Goal: Transaction & Acquisition: Purchase product/service

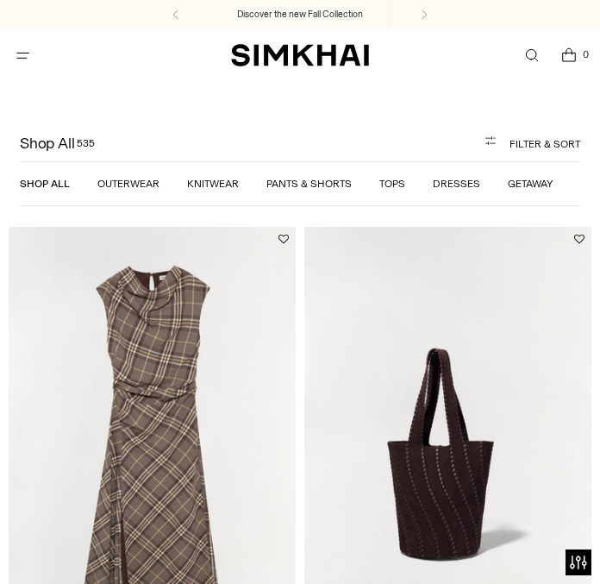
click at [441, 186] on link "Dresses" at bounding box center [456, 184] width 47 height 12
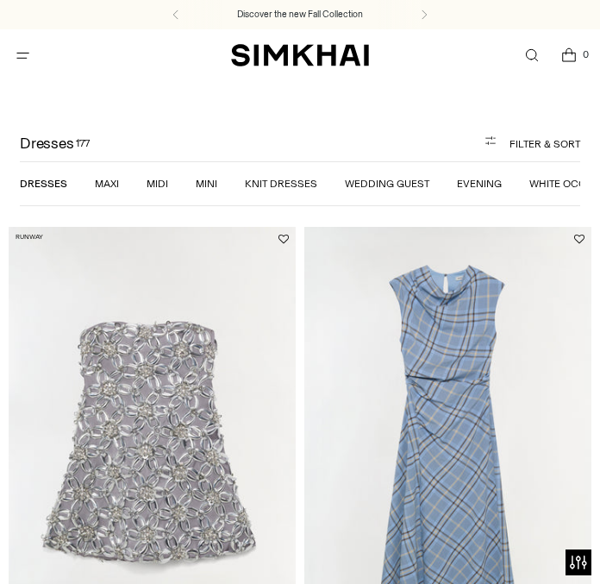
scroll to position [0, 34]
click at [520, 178] on link "White Occasion" at bounding box center [539, 184] width 89 height 12
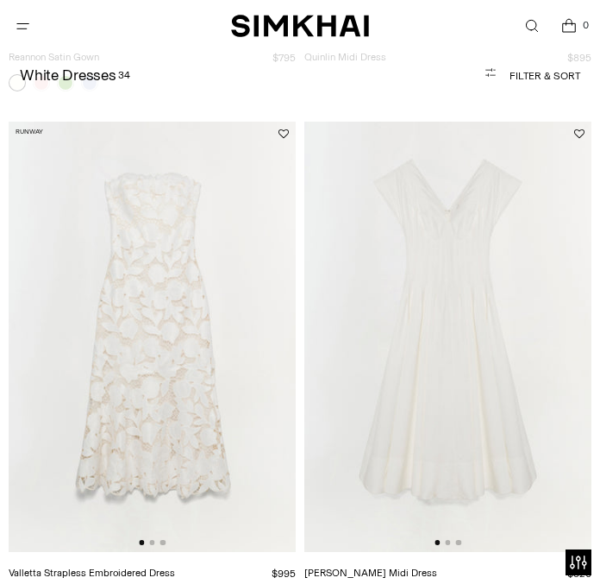
scroll to position [1099, 0]
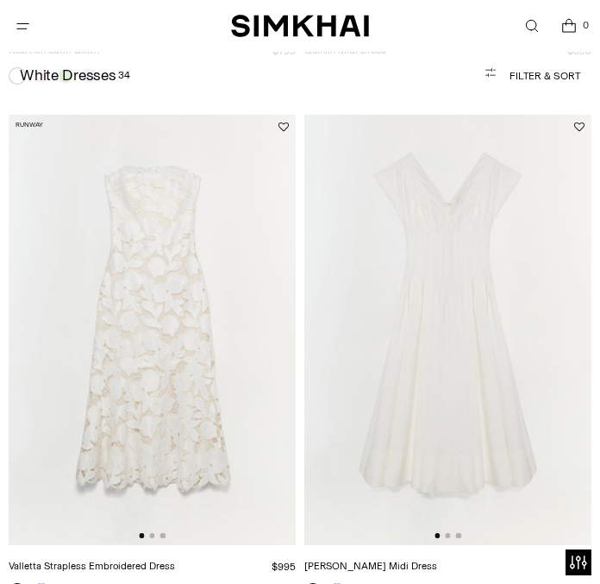
click at [193, 276] on img at bounding box center [152, 330] width 287 height 431
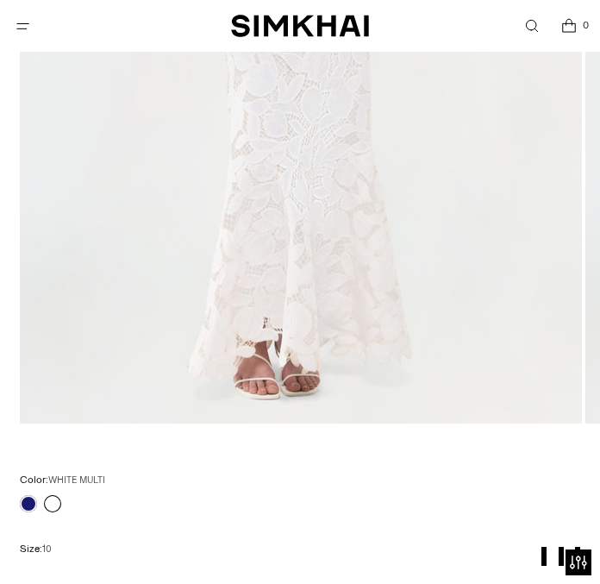
scroll to position [627, 0]
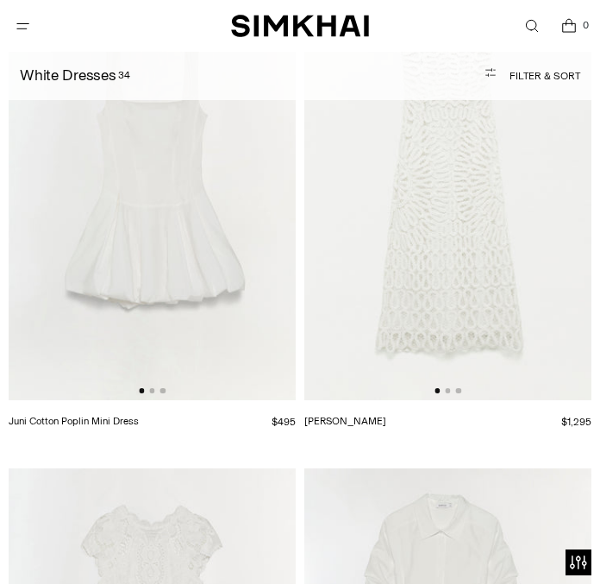
scroll to position [7309, 0]
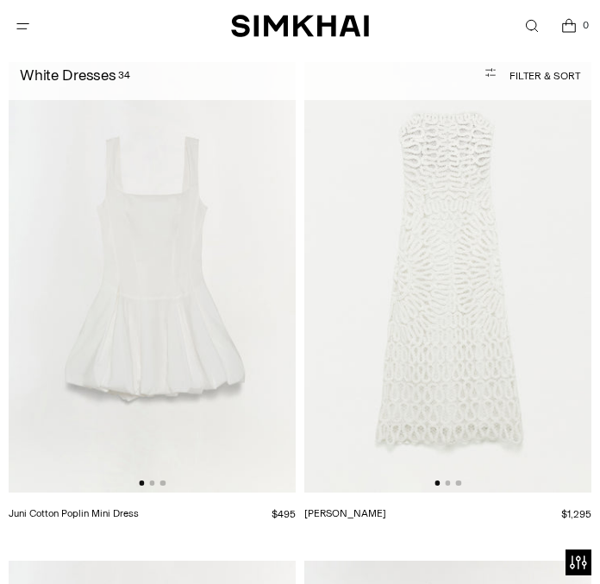
click at [399, 280] on img at bounding box center [447, 277] width 287 height 431
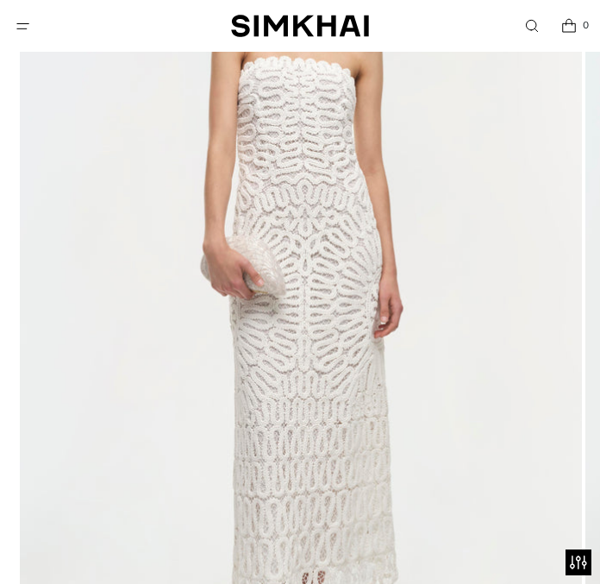
scroll to position [405, 0]
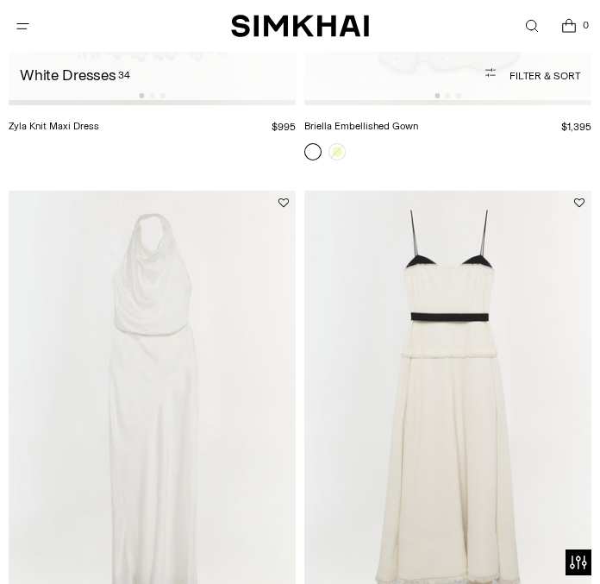
scroll to position [580, 0]
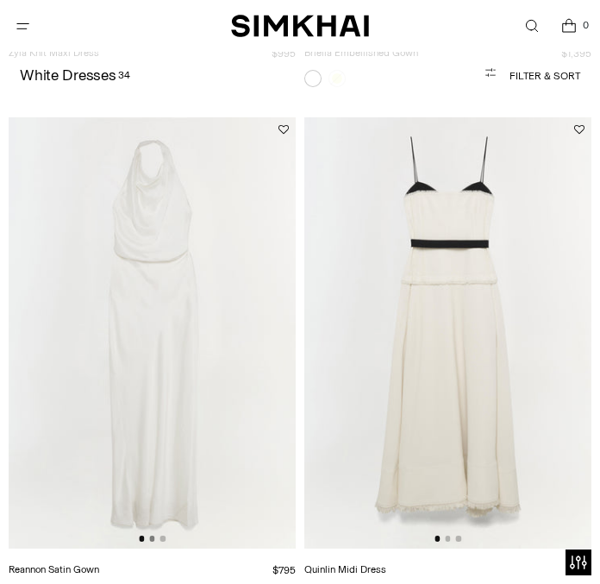
click at [153, 539] on button "Go to slide 2" at bounding box center [151, 537] width 5 height 5
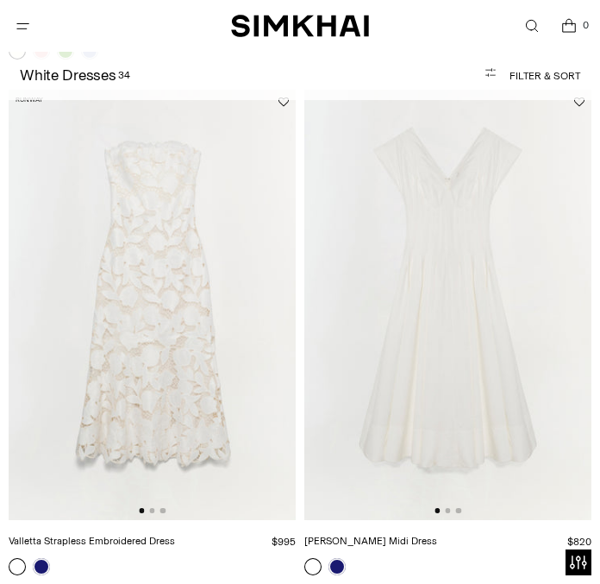
scroll to position [1123, 0]
click at [152, 509] on button "Go to slide 2" at bounding box center [151, 511] width 5 height 5
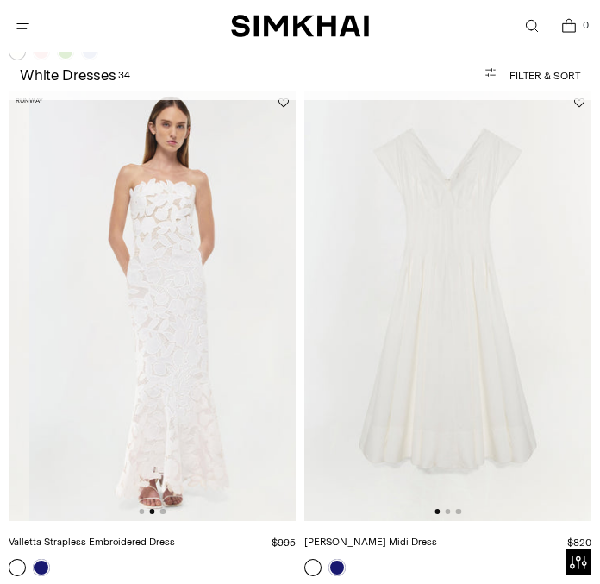
scroll to position [0, 287]
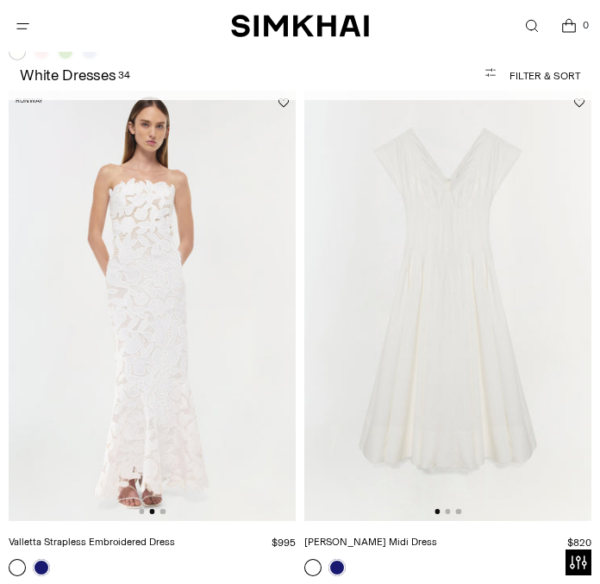
click at [451, 512] on div at bounding box center [447, 511] width 27 height 5
click at [447, 512] on button "Go to slide 2" at bounding box center [447, 511] width 5 height 5
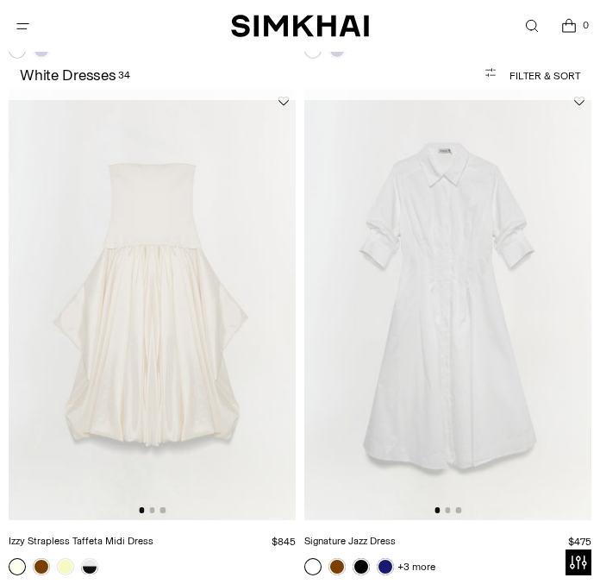
scroll to position [1692, 0]
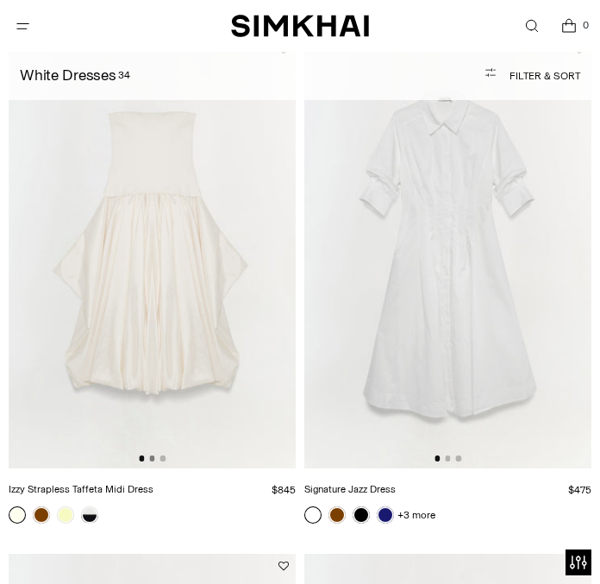
click at [153, 458] on button "Go to slide 2" at bounding box center [151, 457] width 5 height 5
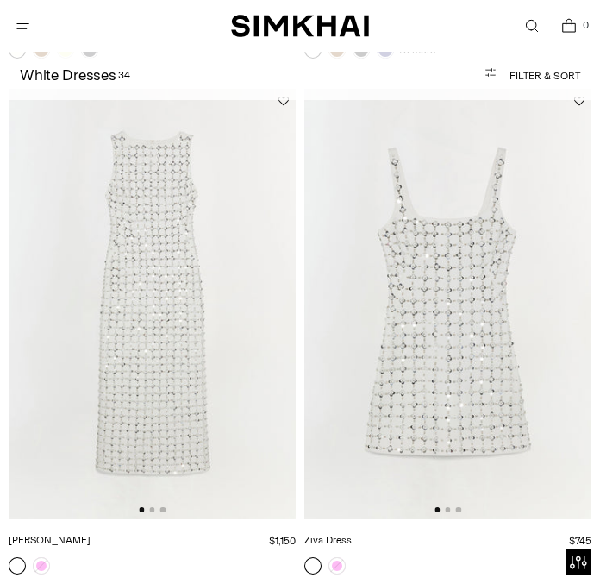
scroll to position [2159, 0]
click at [152, 507] on button "Go to slide 2" at bounding box center [151, 507] width 5 height 5
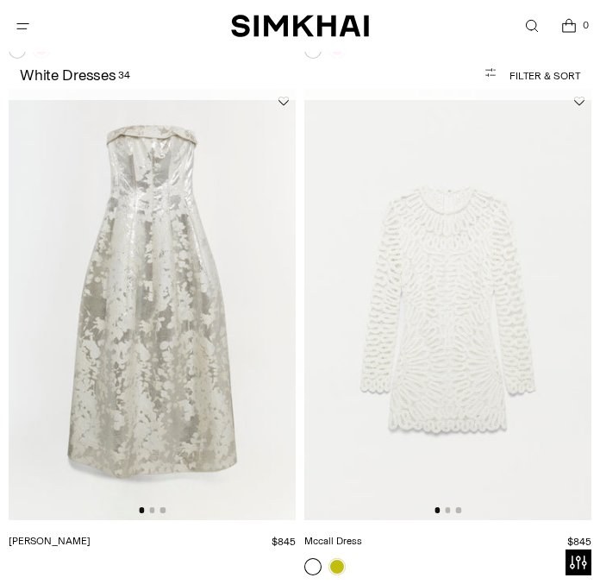
scroll to position [2694, 0]
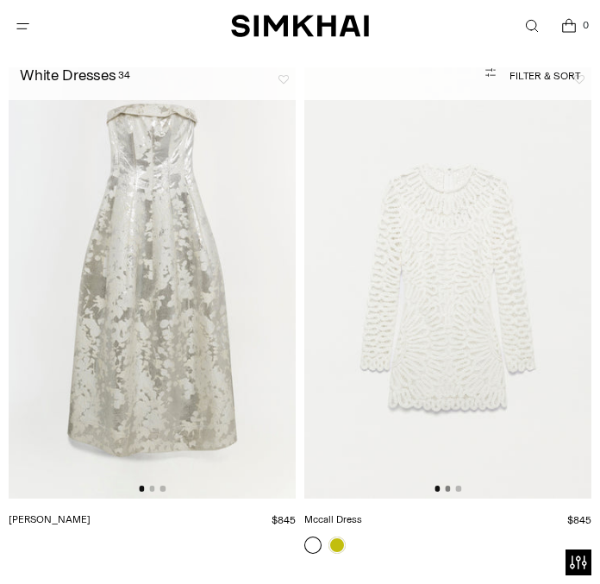
click at [449, 488] on button "Go to slide 2" at bounding box center [447, 487] width 5 height 5
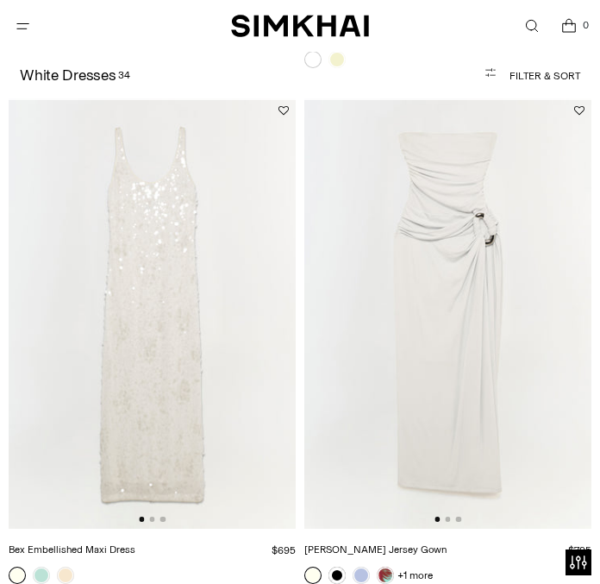
scroll to position [3185, 0]
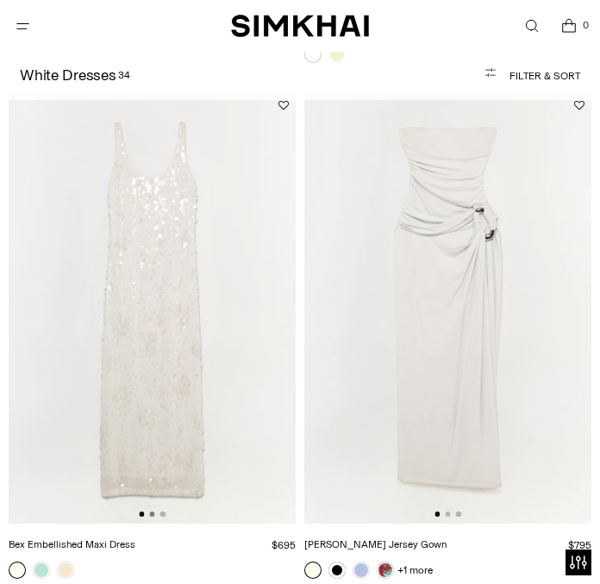
click at [151, 513] on button "Go to slide 2" at bounding box center [151, 513] width 5 height 5
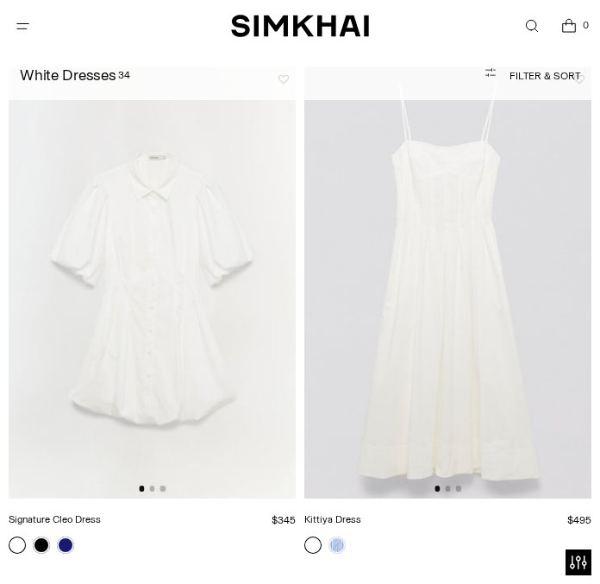
scroll to position [3724, 0]
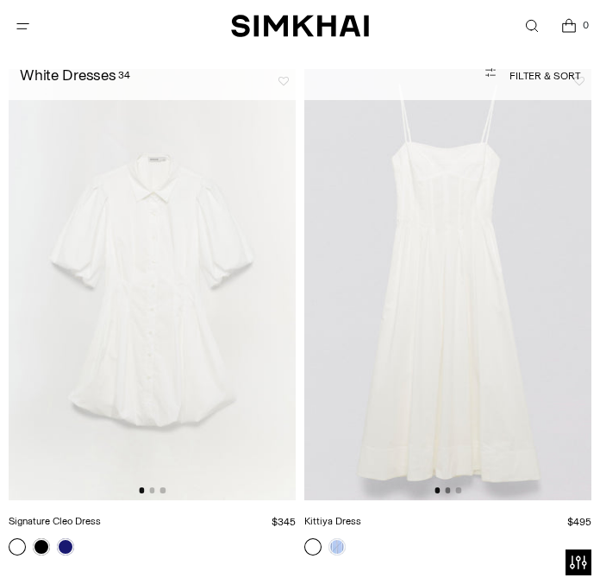
click at [449, 490] on button "Go to slide 2" at bounding box center [447, 489] width 5 height 5
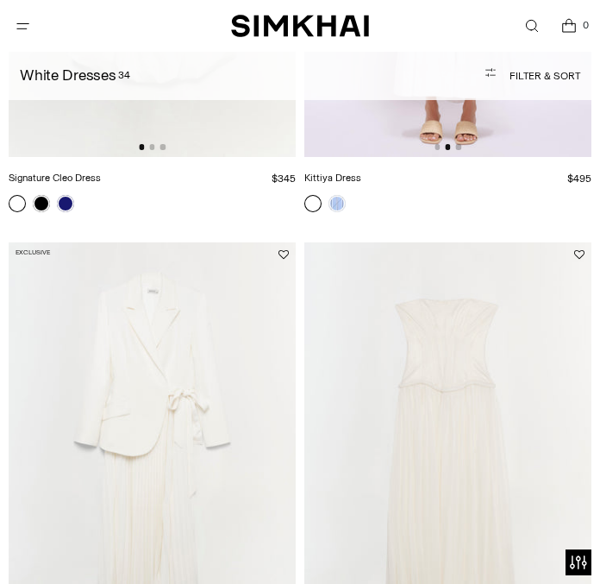
scroll to position [4225, 0]
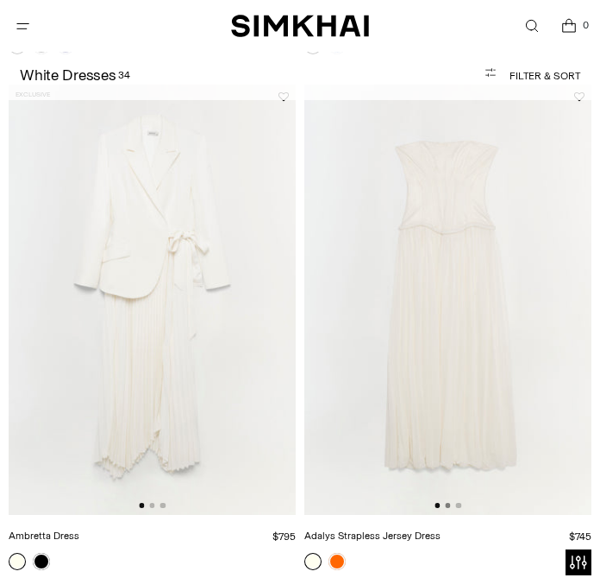
click at [446, 504] on button "Go to slide 2" at bounding box center [447, 505] width 5 height 5
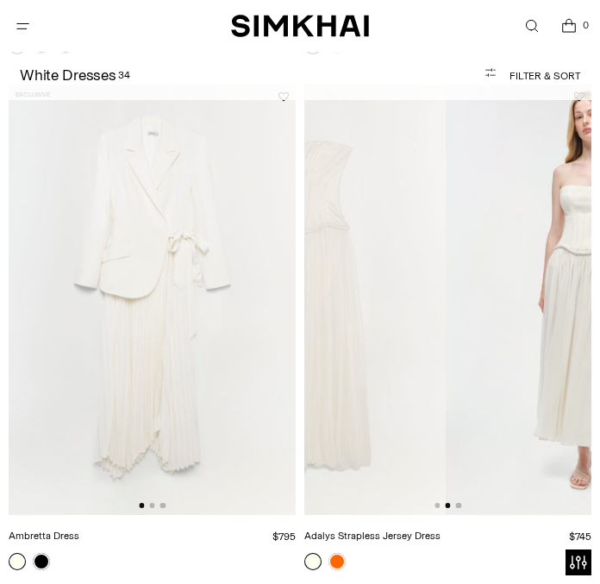
scroll to position [0, 287]
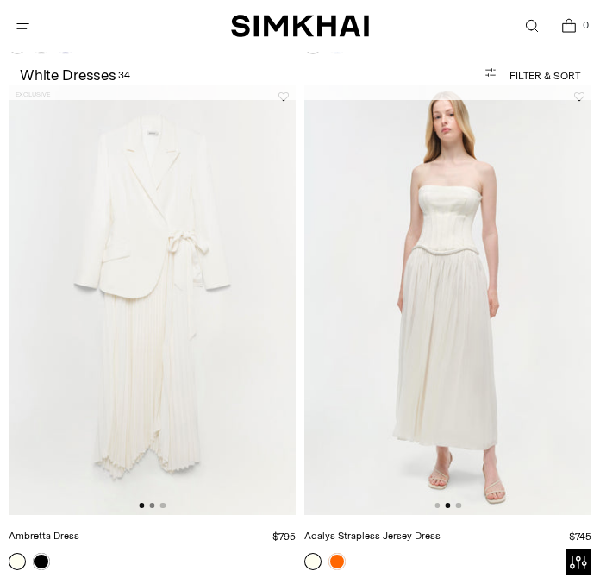
click at [151, 506] on button "Go to slide 2" at bounding box center [151, 505] width 5 height 5
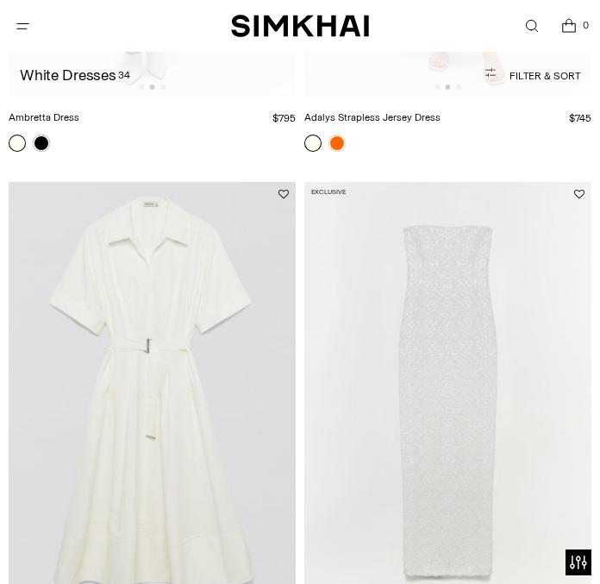
scroll to position [4739, 0]
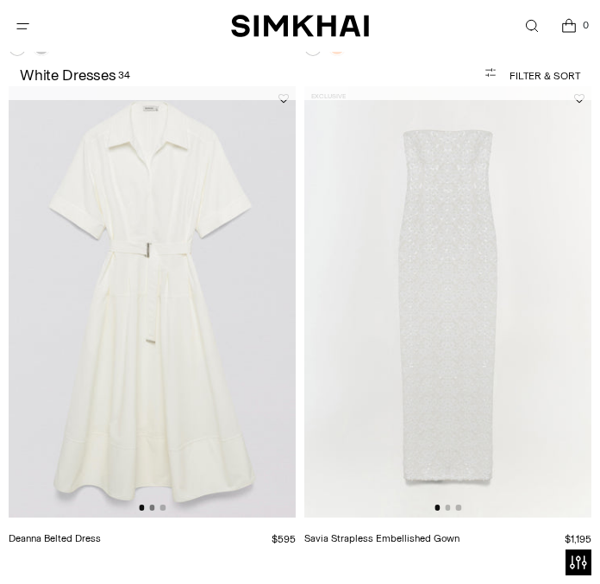
click at [153, 506] on button "Go to slide 2" at bounding box center [151, 506] width 5 height 5
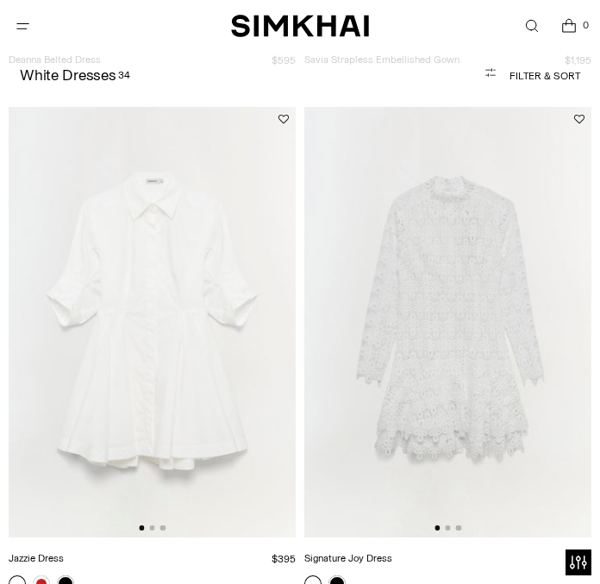
scroll to position [5257, 0]
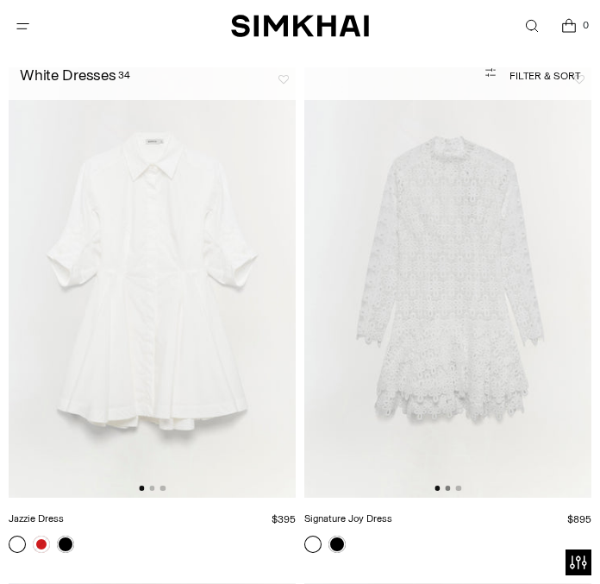
click at [450, 488] on button "Go to slide 2" at bounding box center [447, 487] width 5 height 5
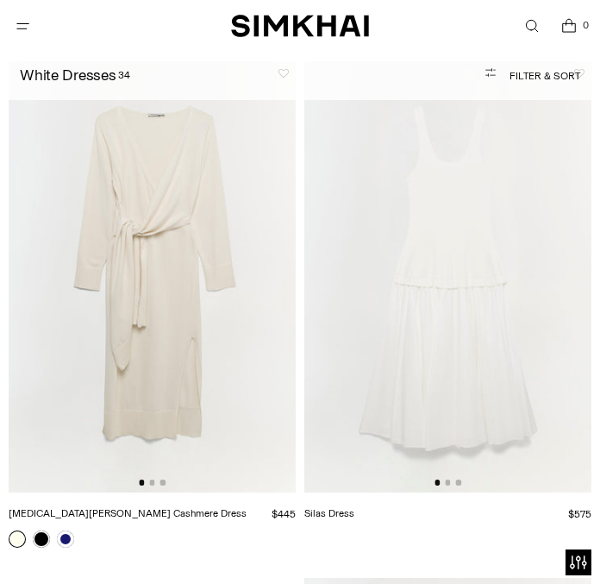
scroll to position [5778, 0]
click at [448, 483] on button "Go to slide 2" at bounding box center [447, 482] width 5 height 5
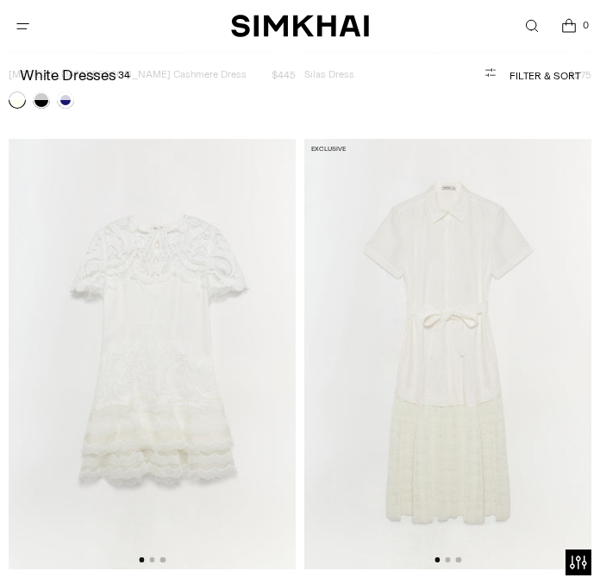
scroll to position [6225, 0]
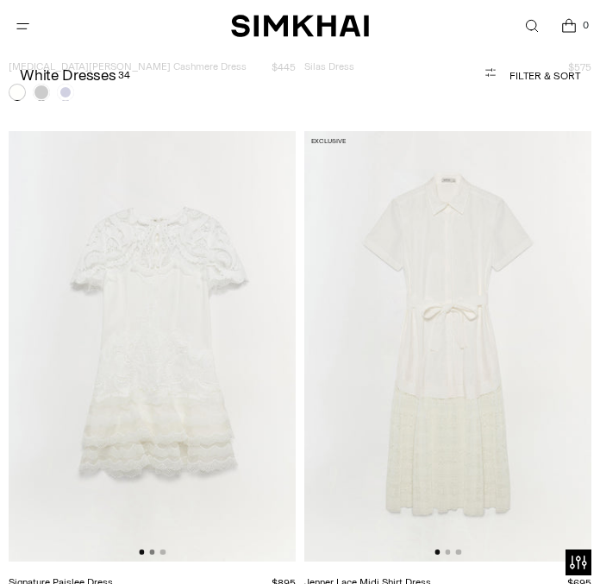
click at [153, 551] on button "Go to slide 2" at bounding box center [151, 551] width 5 height 5
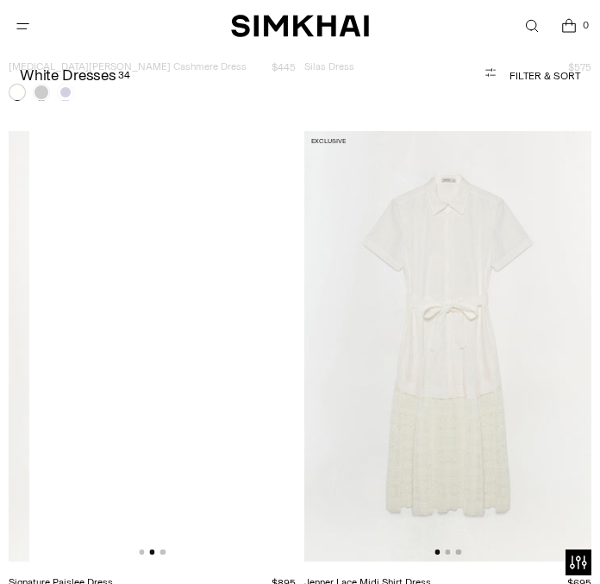
scroll to position [0, 287]
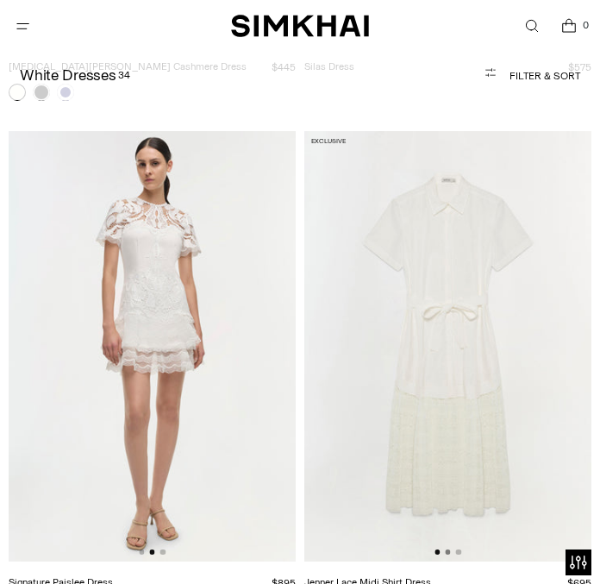
click at [449, 552] on button "Go to slide 2" at bounding box center [447, 551] width 5 height 5
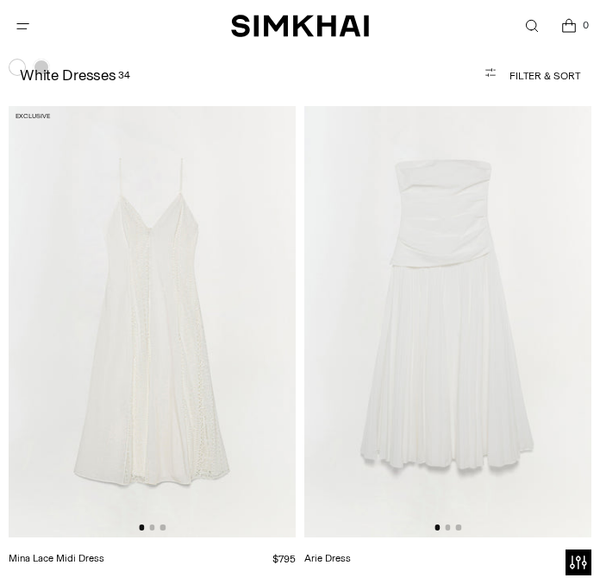
scroll to position [6787, 0]
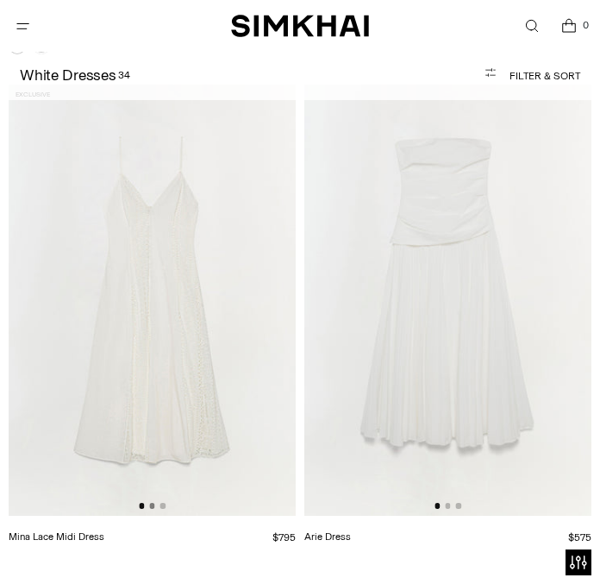
click at [153, 503] on button "Go to slide 2" at bounding box center [151, 505] width 5 height 5
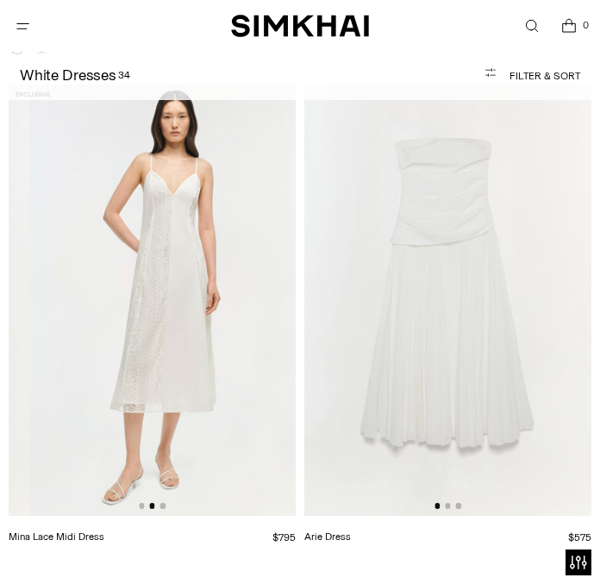
scroll to position [0, 287]
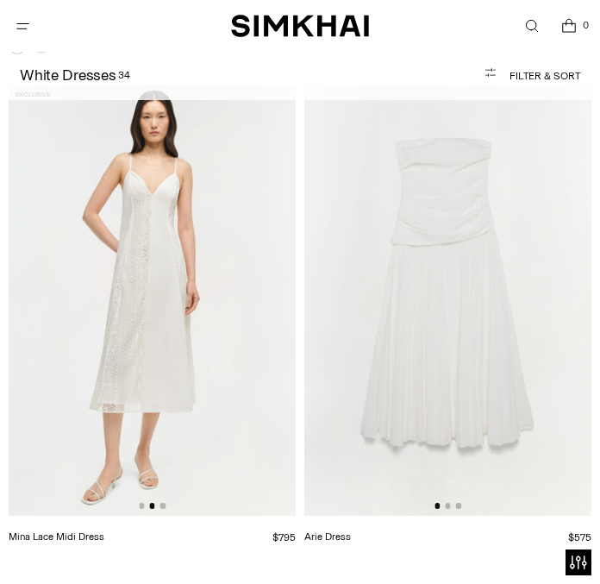
click at [451, 504] on div at bounding box center [447, 505] width 27 height 5
click at [448, 504] on button "Go to slide 2" at bounding box center [447, 505] width 5 height 5
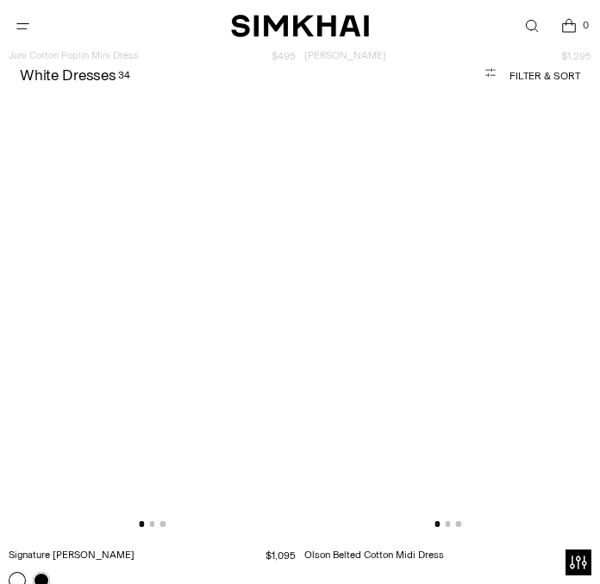
scroll to position [7773, 0]
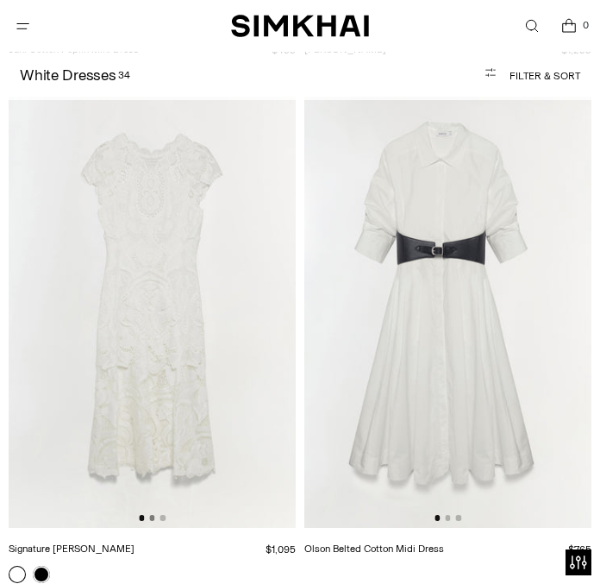
click at [153, 518] on button "Go to slide 2" at bounding box center [151, 517] width 5 height 5
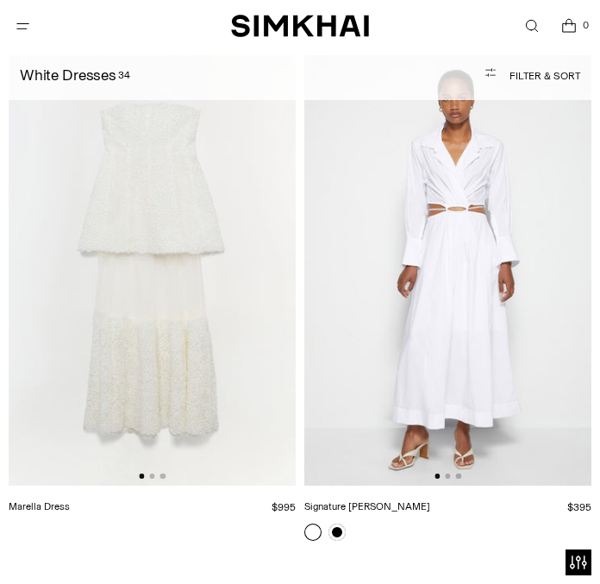
scroll to position [8318, 0]
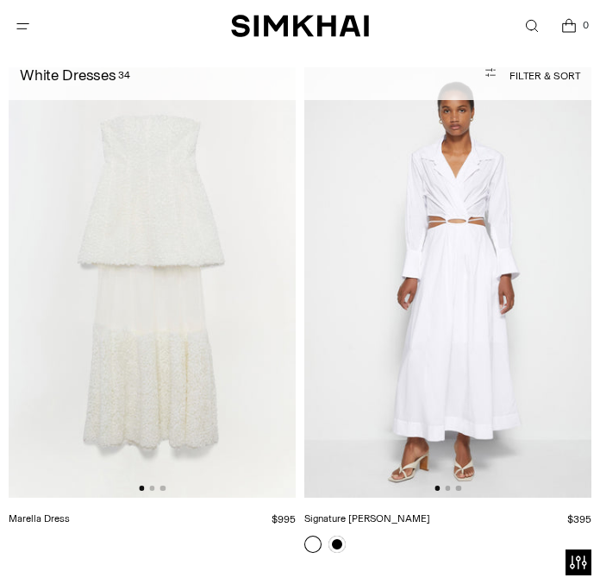
click at [154, 486] on div at bounding box center [152, 487] width 27 height 5
click at [152, 487] on button "Go to slide 2" at bounding box center [151, 487] width 5 height 5
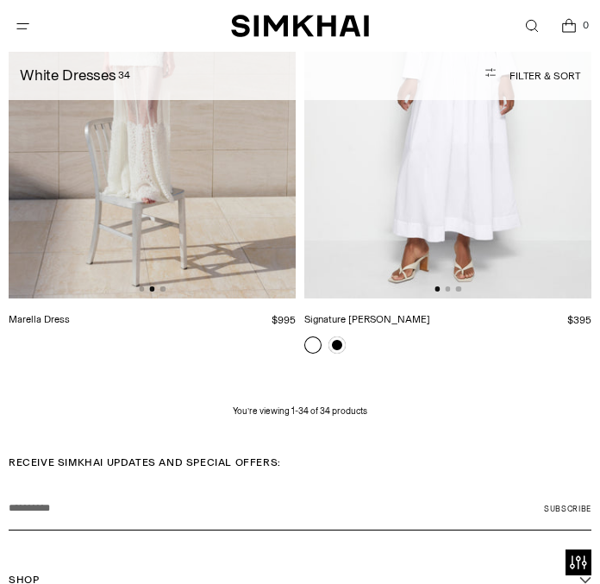
scroll to position [8434, 0]
